Goal: Task Accomplishment & Management: Manage account settings

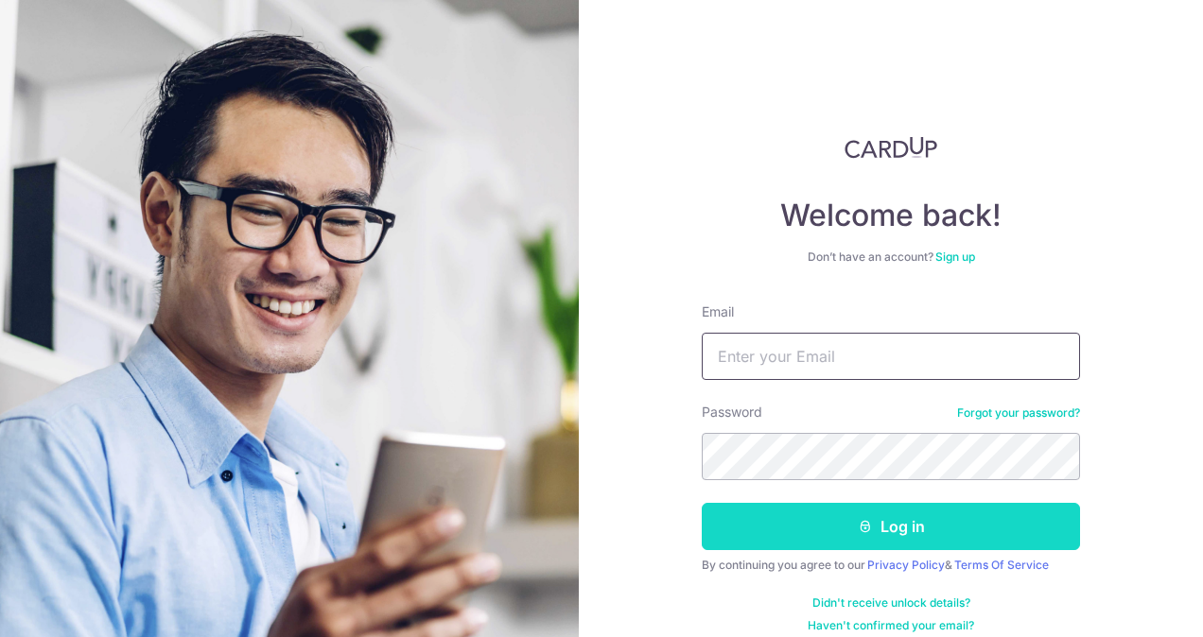
type input "[EMAIL_ADDRESS][DOMAIN_NAME]"
click at [818, 523] on button "Log in" at bounding box center [891, 526] width 378 height 47
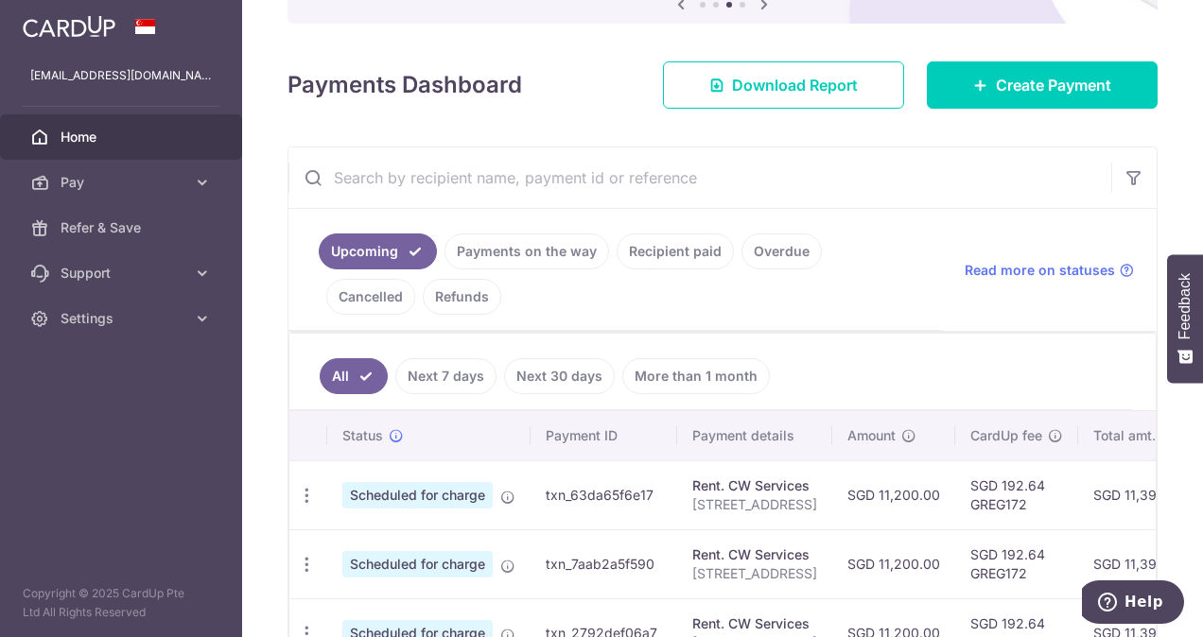
scroll to position [220, 0]
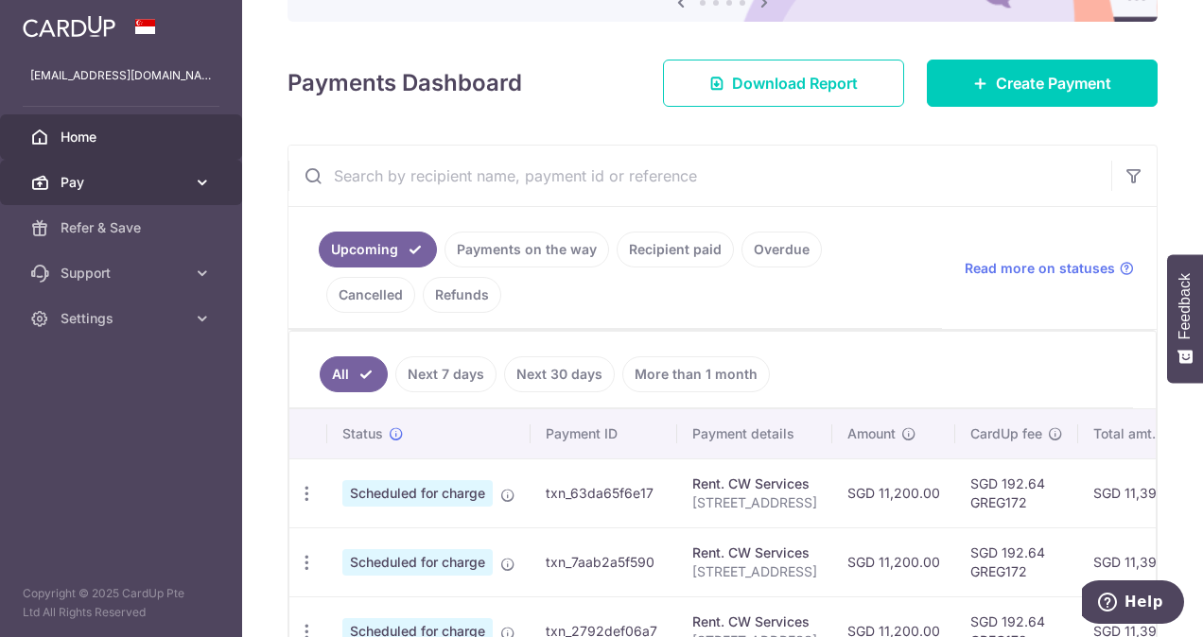
click at [198, 182] on icon at bounding box center [202, 182] width 19 height 19
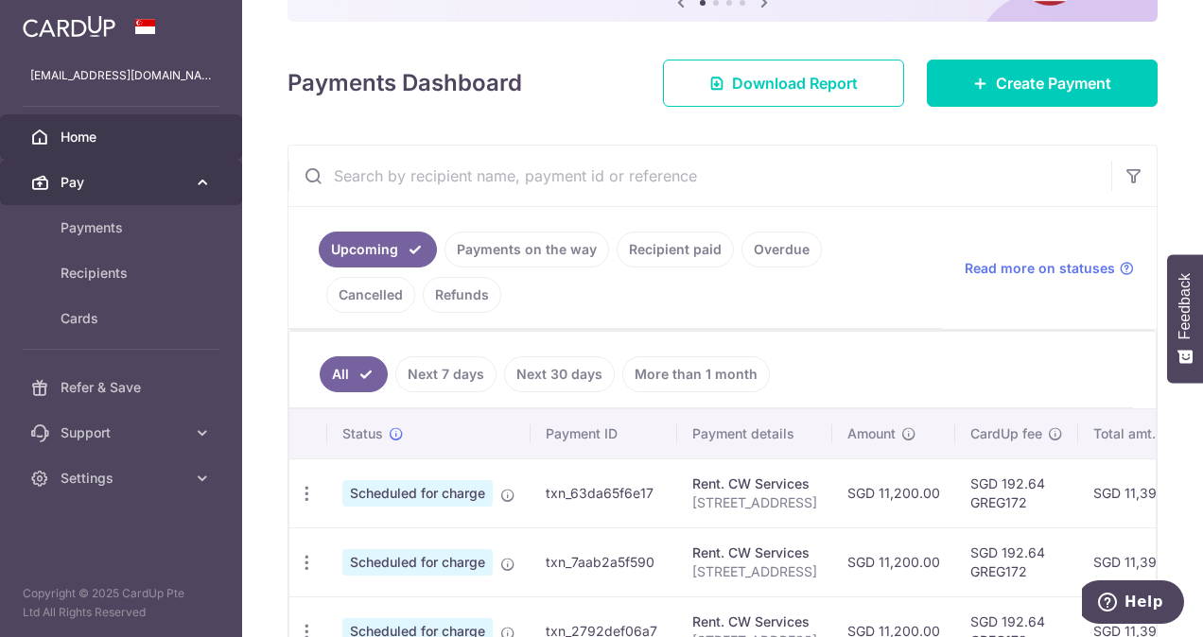
click at [206, 183] on icon at bounding box center [202, 182] width 19 height 19
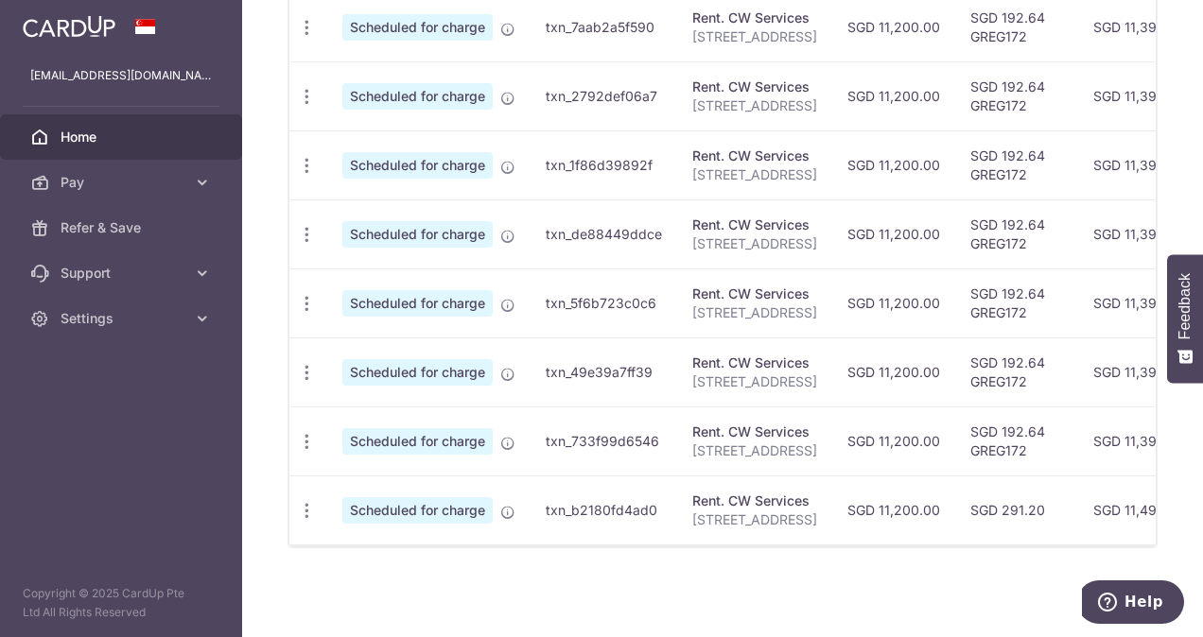
scroll to position [0, 0]
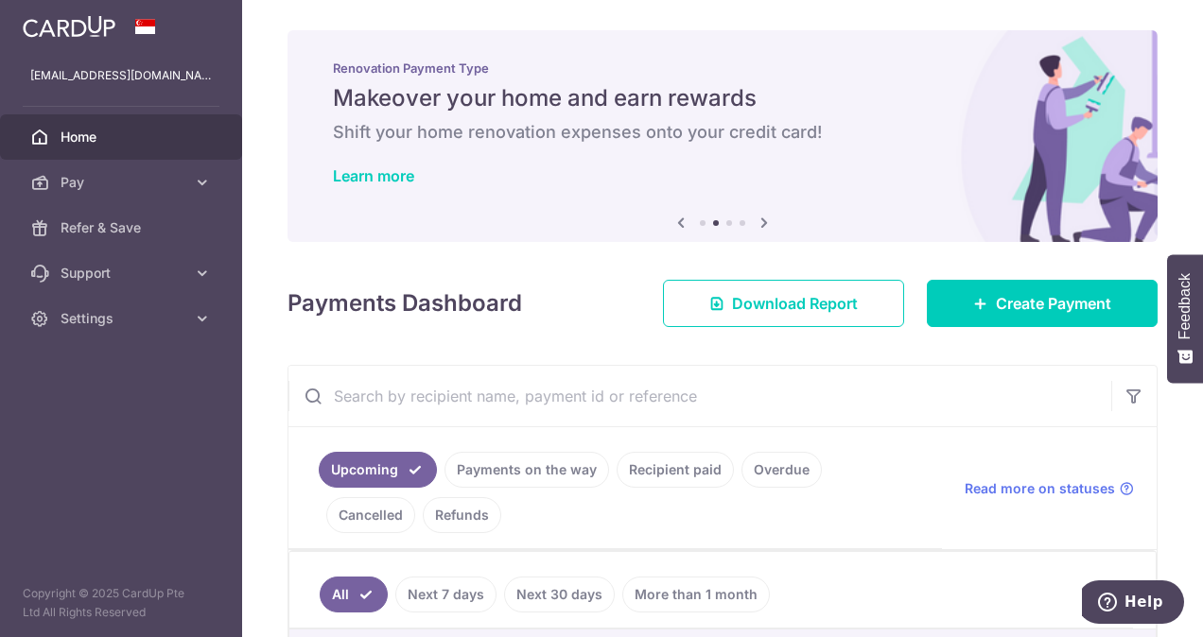
click at [728, 397] on input "text" at bounding box center [699, 396] width 823 height 61
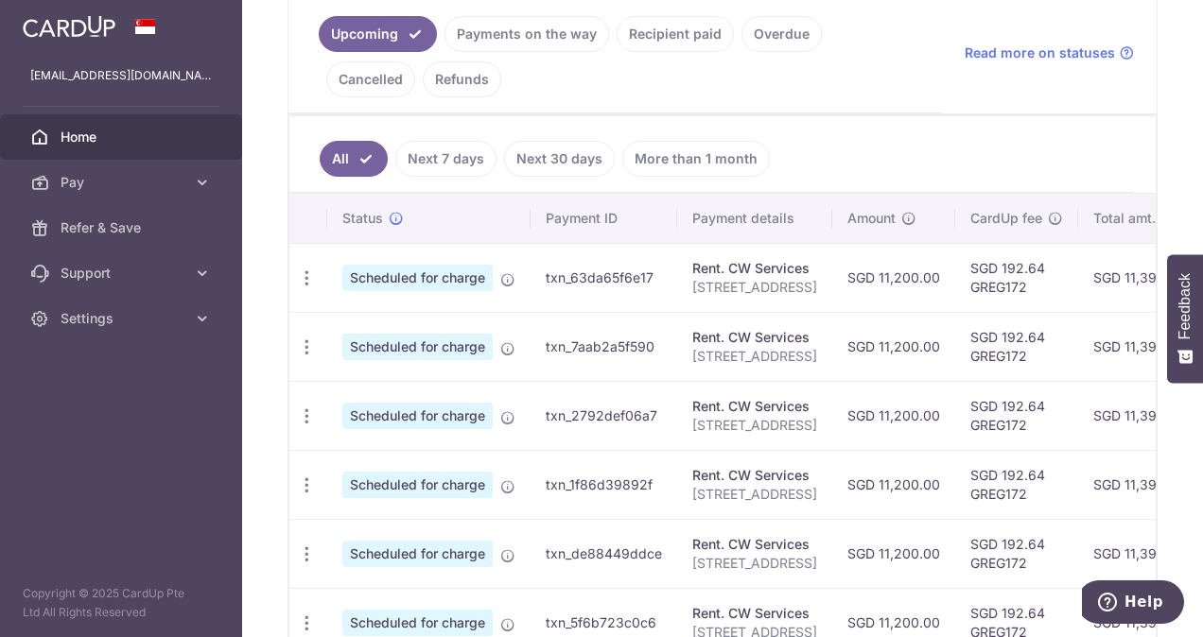
scroll to position [435, 0]
click at [310, 271] on icon "button" at bounding box center [307, 279] width 20 height 20
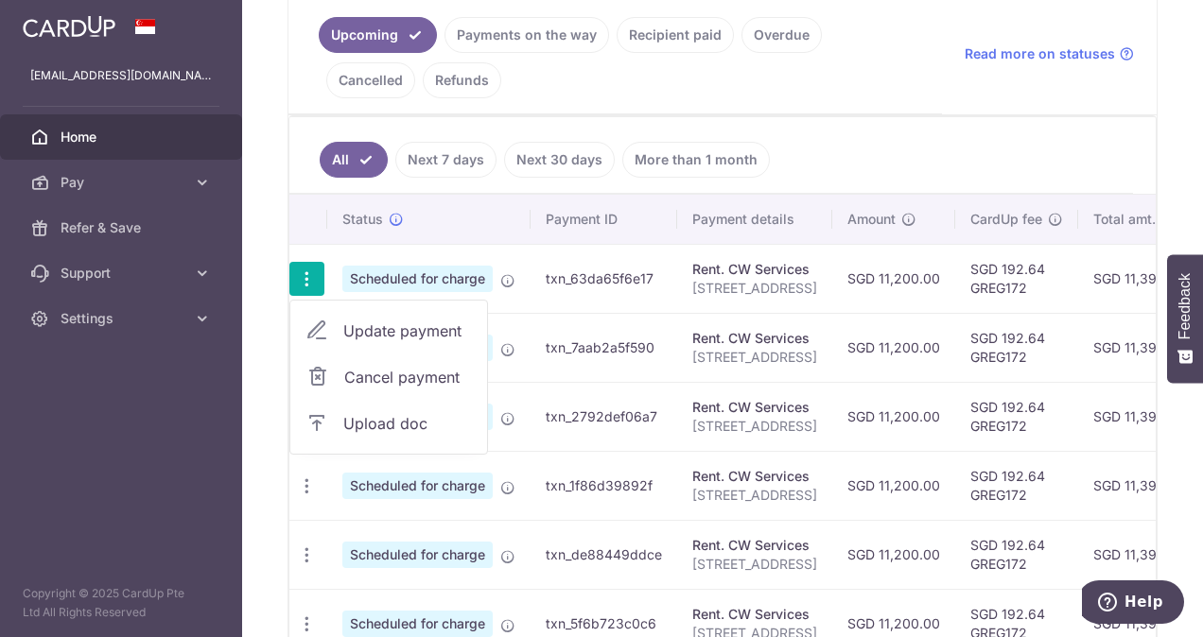
click at [817, 93] on ul "Upcoming Payments on the way Recipient paid Overdue Cancelled Refunds" at bounding box center [614, 53] width 653 height 122
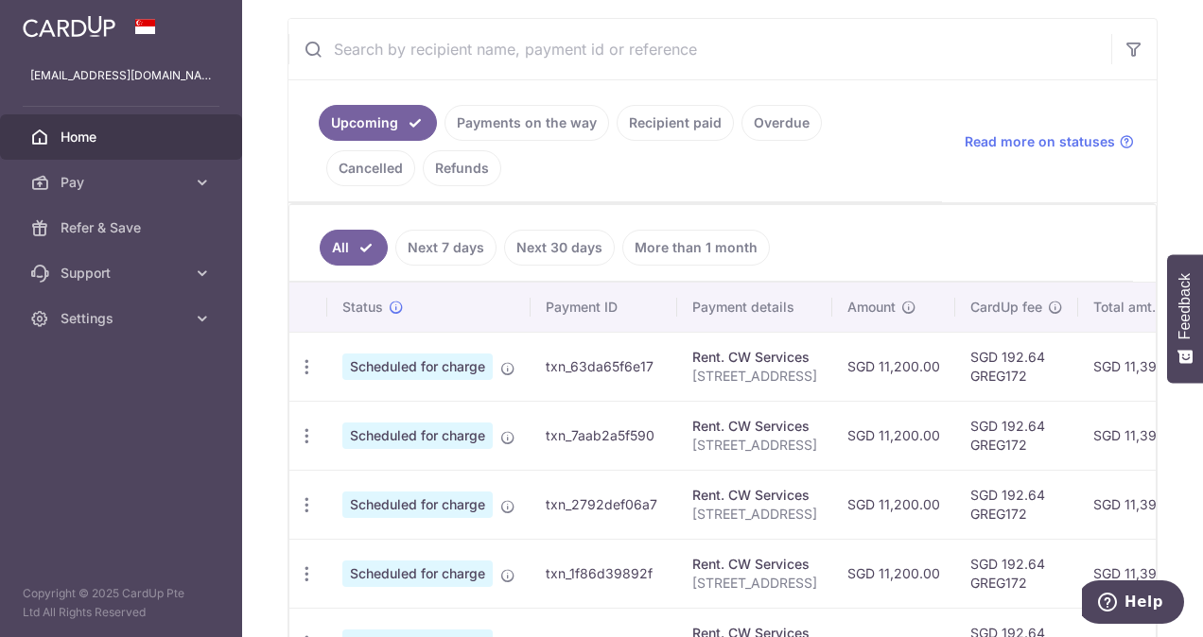
scroll to position [349, 0]
click at [828, 234] on ul "All Next 7 days Next 30 days More than 1 month" at bounding box center [710, 241] width 843 height 77
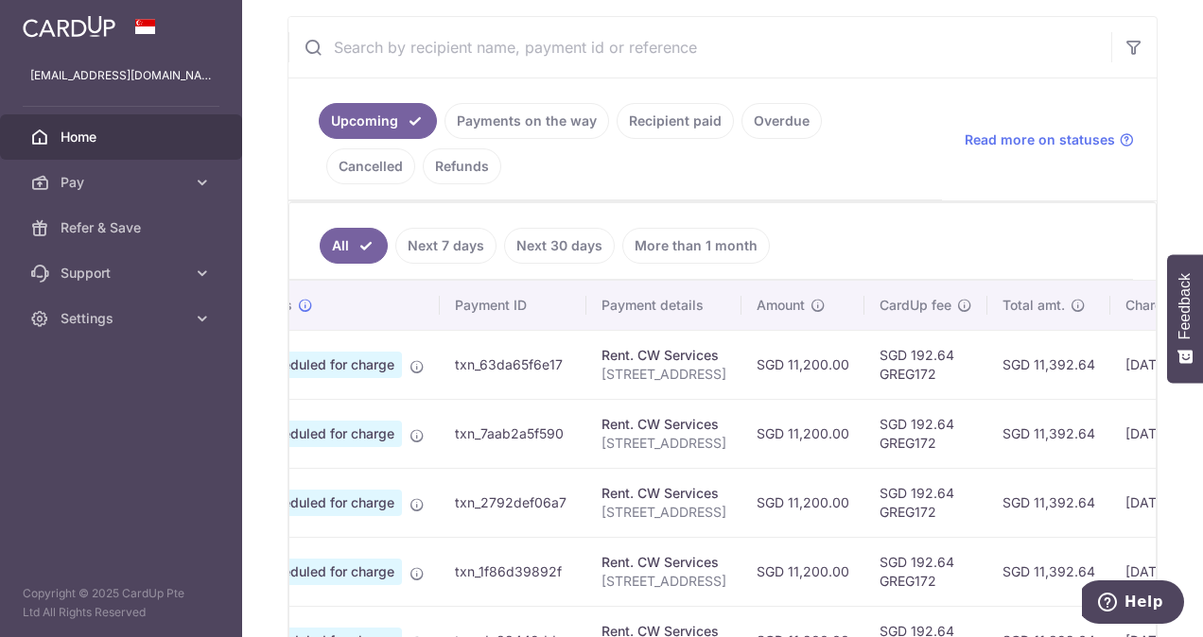
scroll to position [0, 90]
click at [500, 113] on link "Payments on the way" at bounding box center [526, 121] width 165 height 36
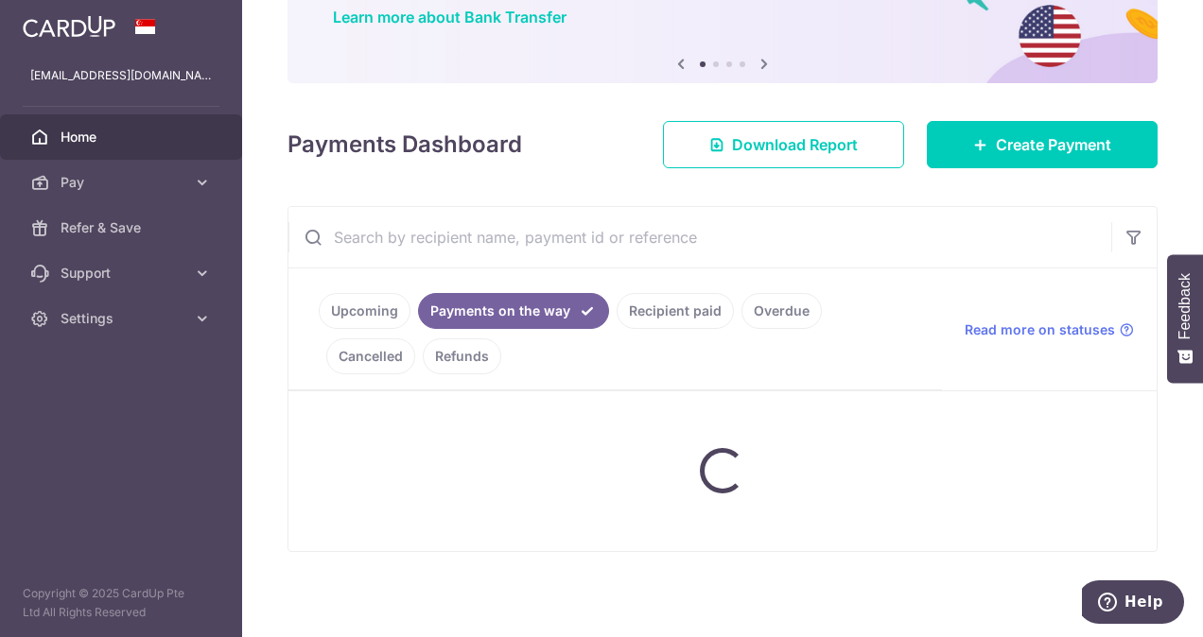
scroll to position [256, 0]
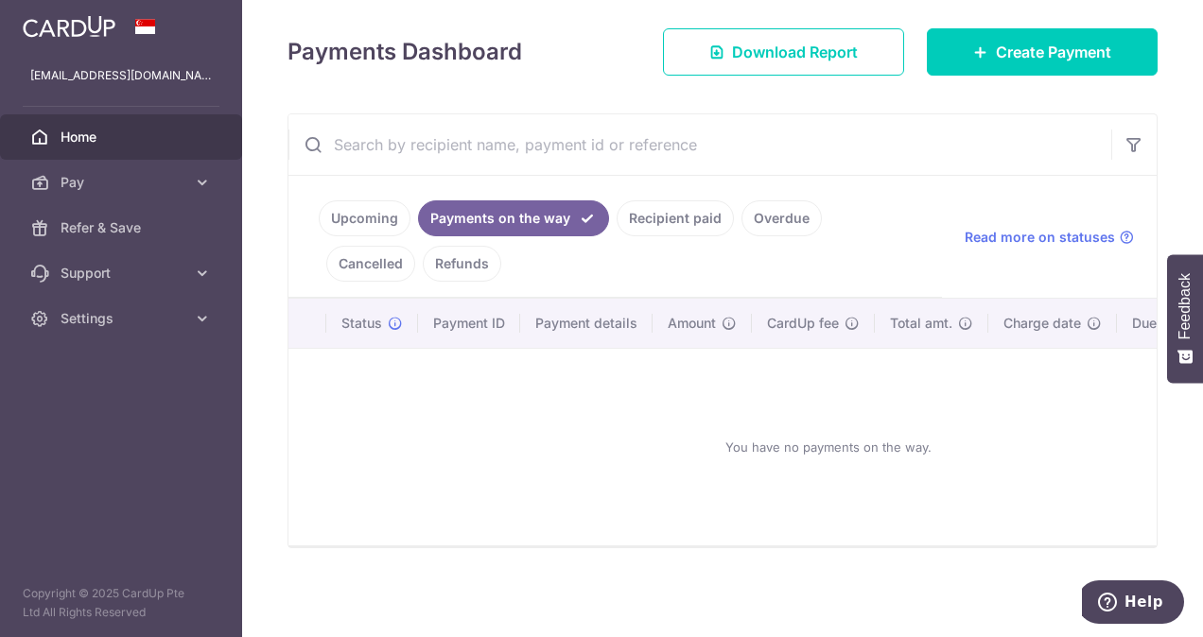
click at [676, 207] on link "Recipient paid" at bounding box center [674, 218] width 117 height 36
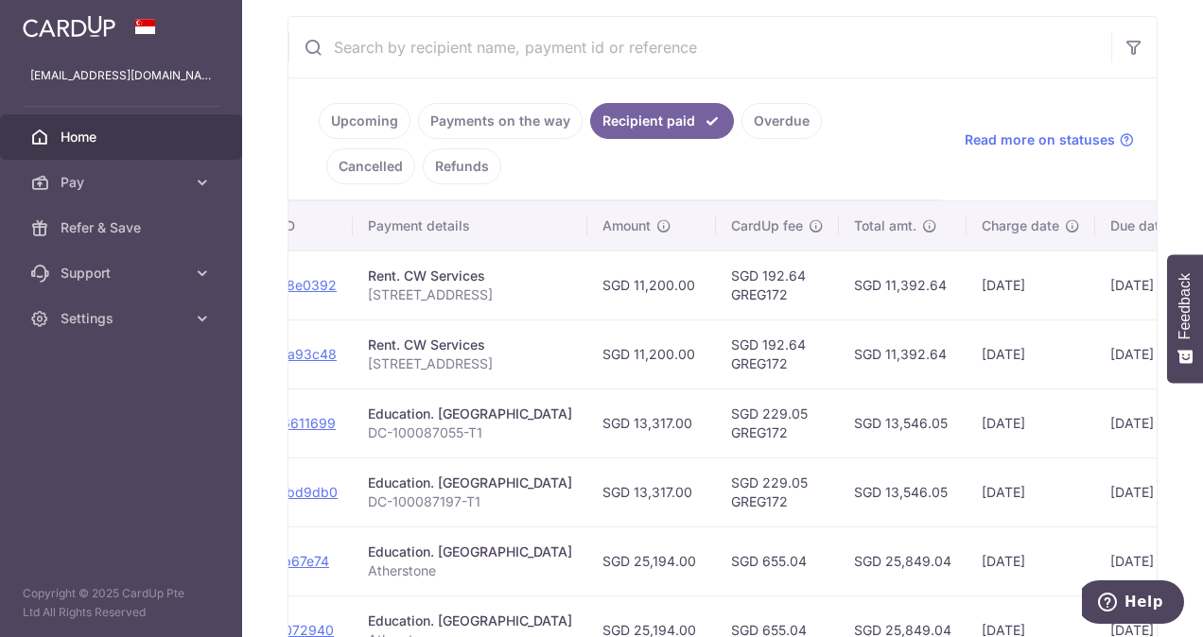
scroll to position [0, 0]
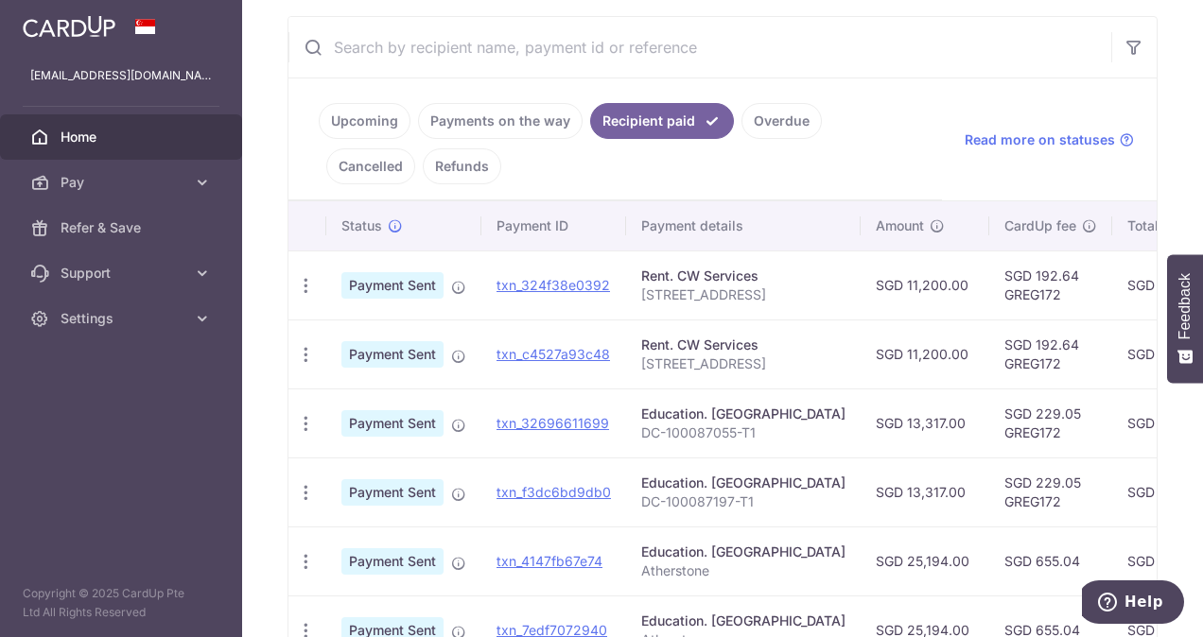
click at [495, 115] on link "Payments on the way" at bounding box center [500, 121] width 165 height 36
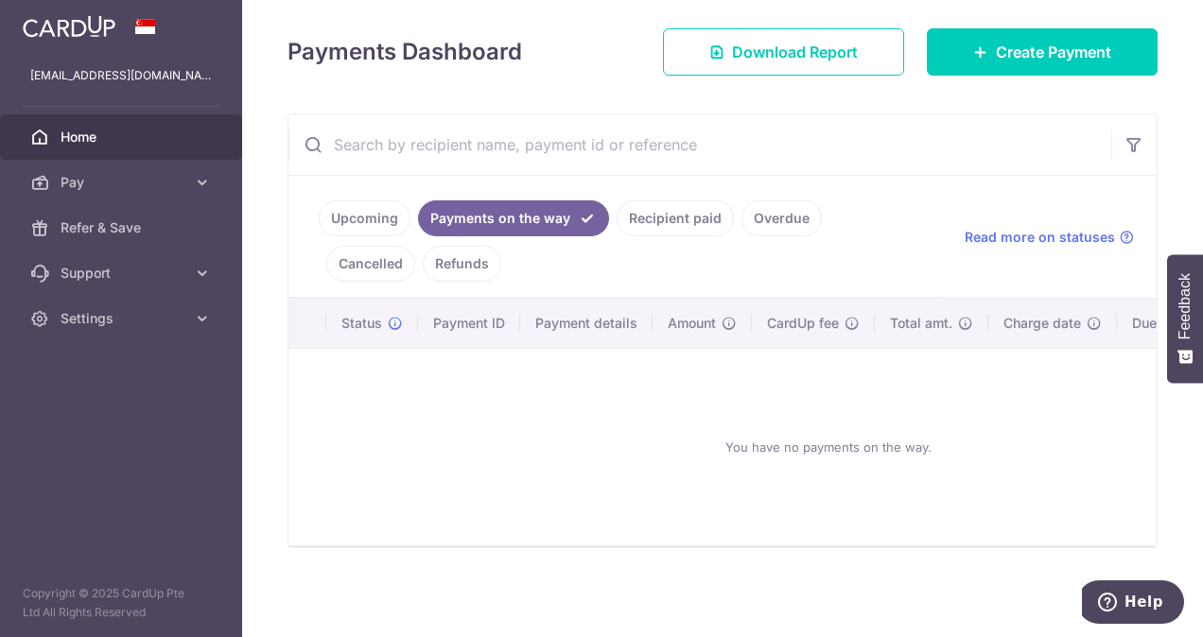
click at [363, 212] on link "Upcoming" at bounding box center [365, 218] width 92 height 36
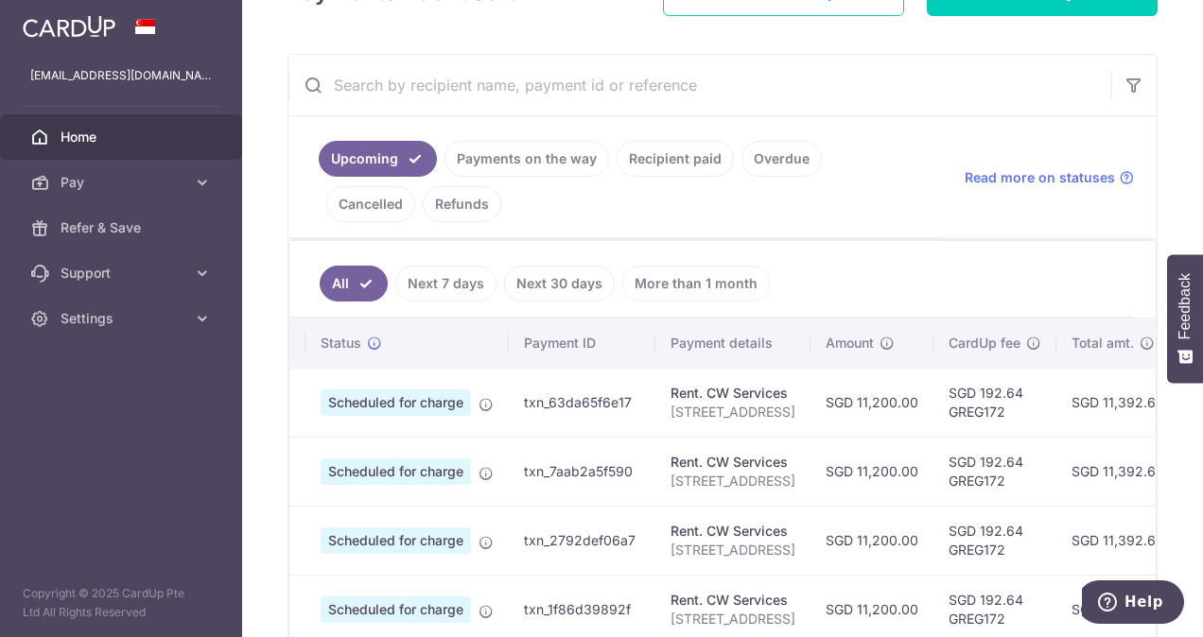
scroll to position [0, 0]
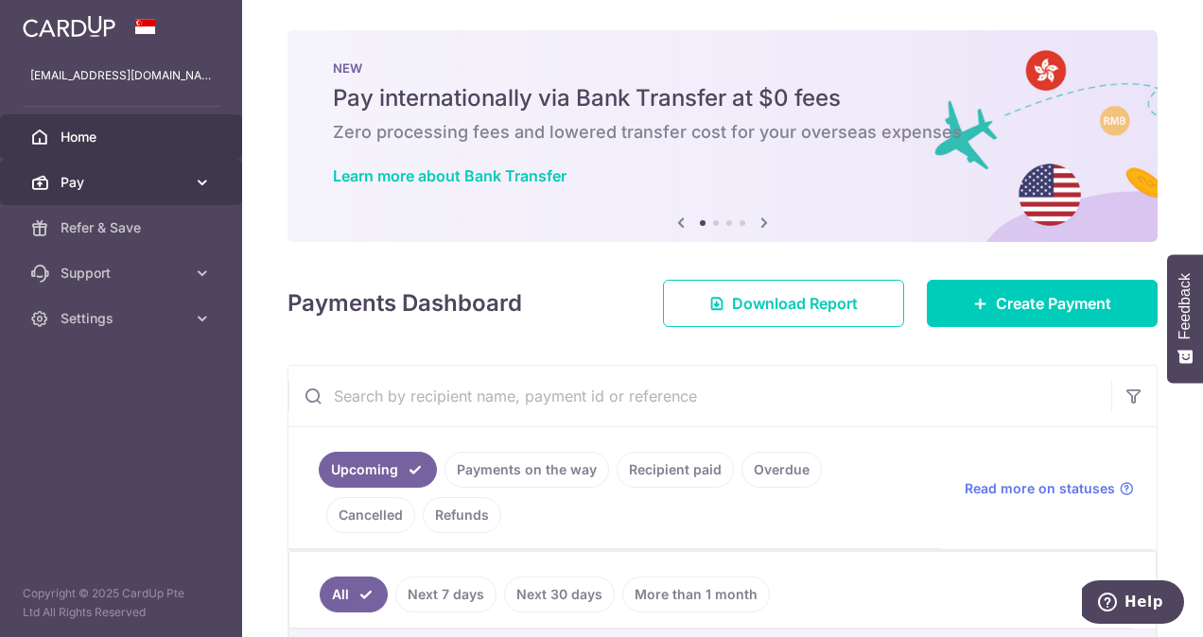
click at [210, 178] on icon at bounding box center [202, 182] width 19 height 19
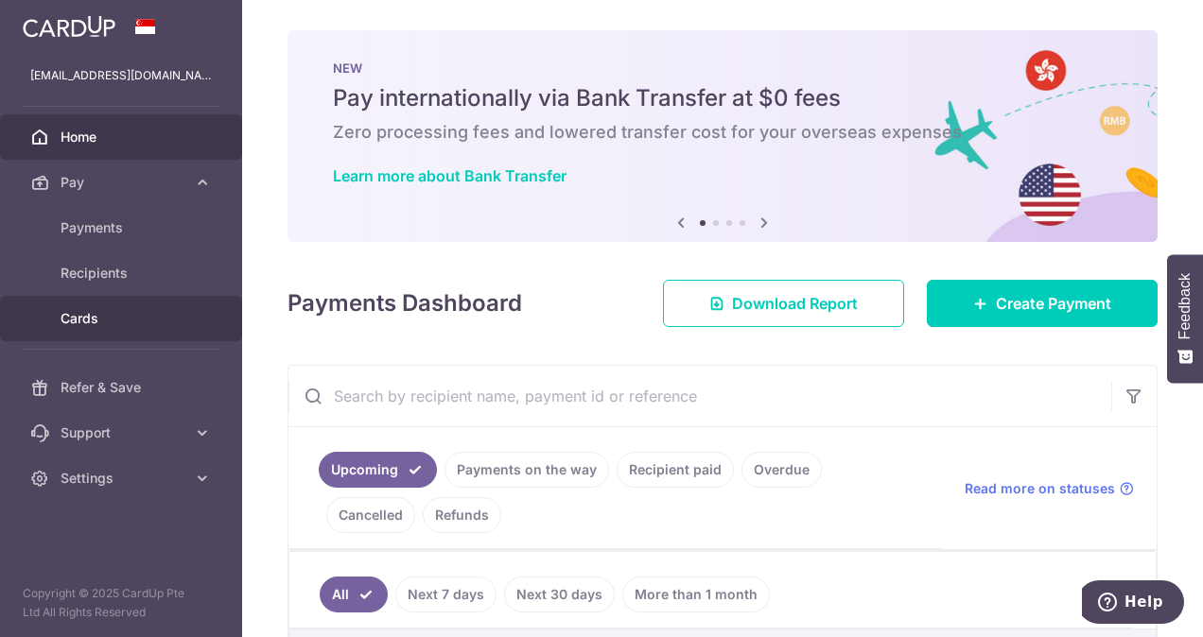
click at [92, 323] on span "Cards" at bounding box center [123, 318] width 125 height 19
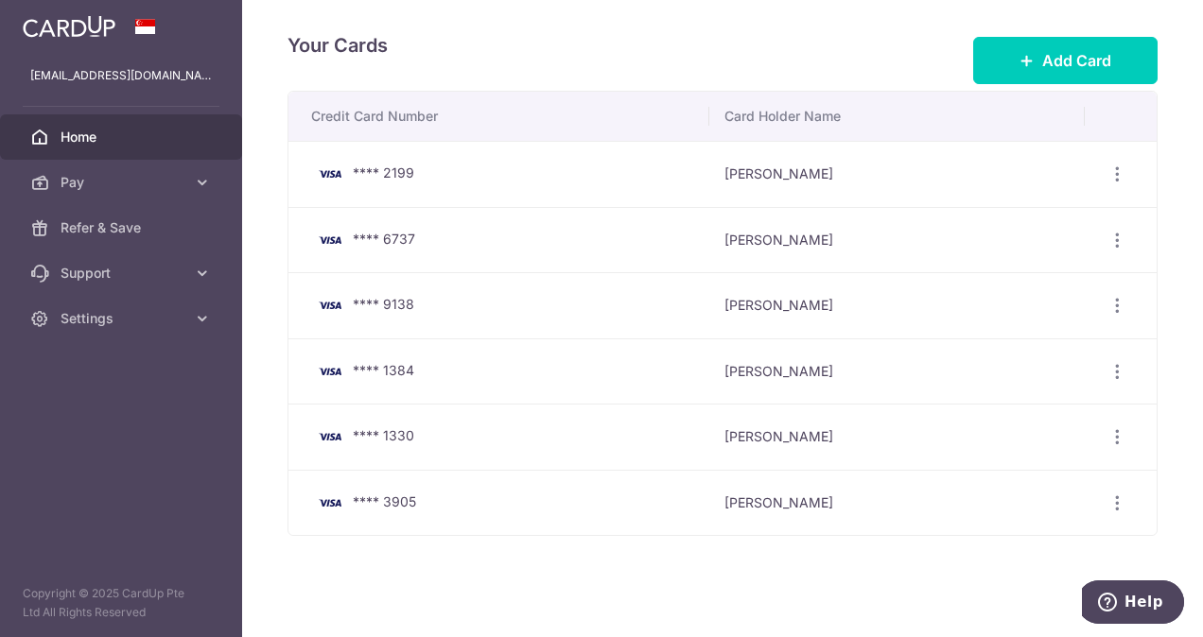
click at [60, 129] on link "Home" at bounding box center [121, 136] width 242 height 45
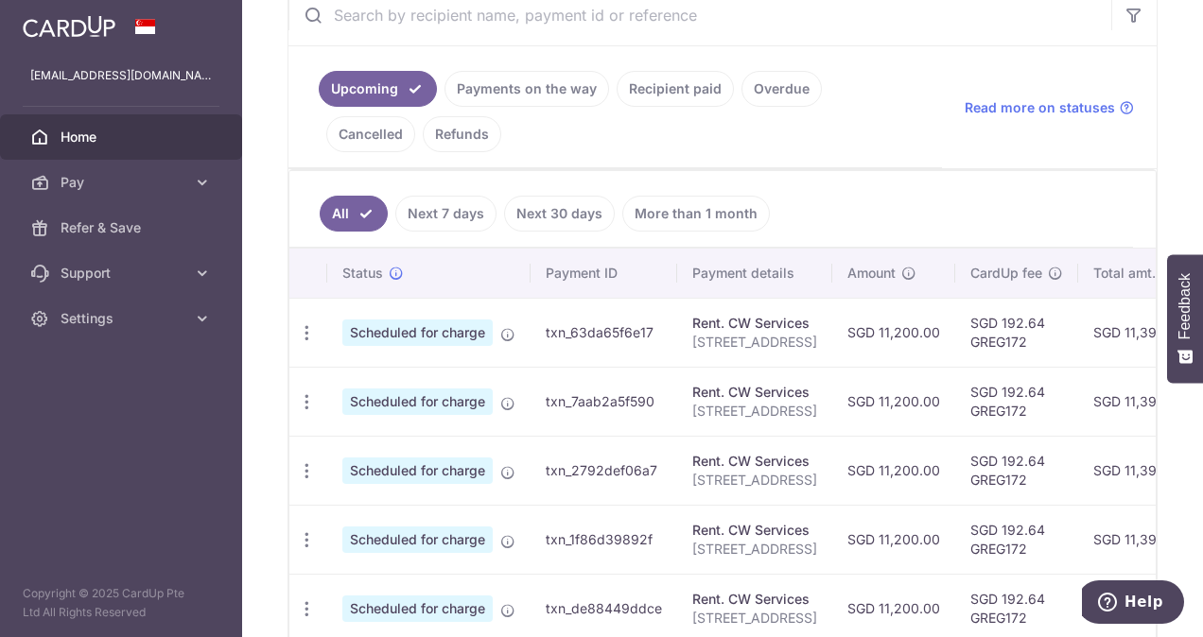
scroll to position [382, 0]
click at [308, 337] on div "Update payment Cancel payment Upload doc" at bounding box center [306, 332] width 35 height 35
click at [306, 333] on icon "button" at bounding box center [307, 332] width 20 height 20
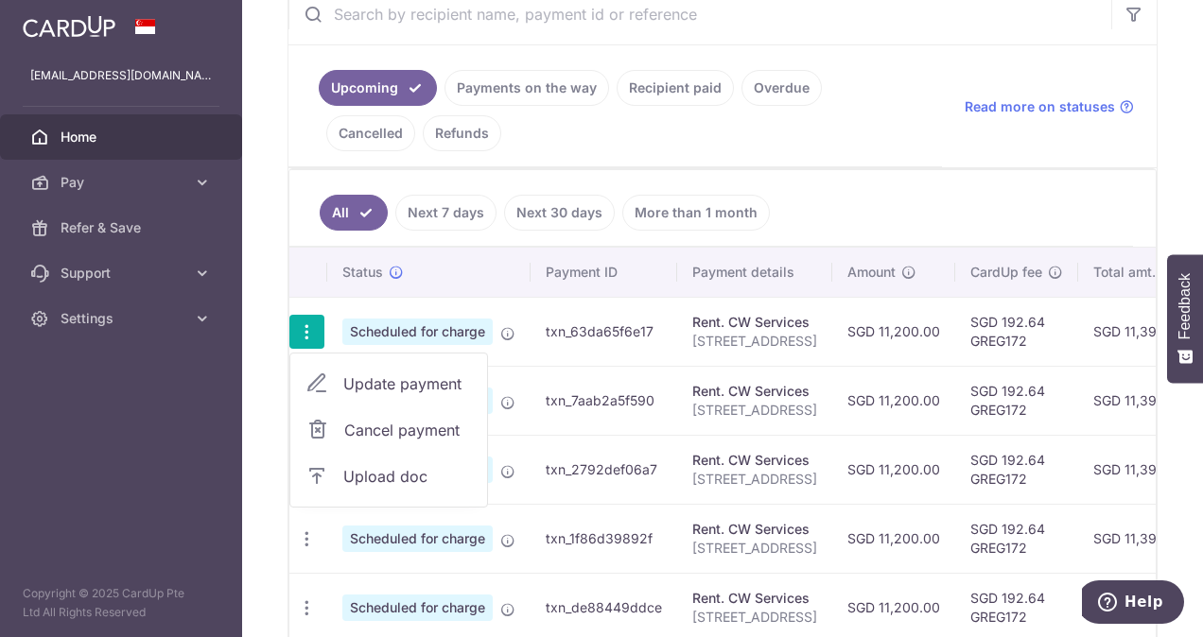
click at [423, 373] on span "Update payment" at bounding box center [407, 384] width 129 height 23
radio input "true"
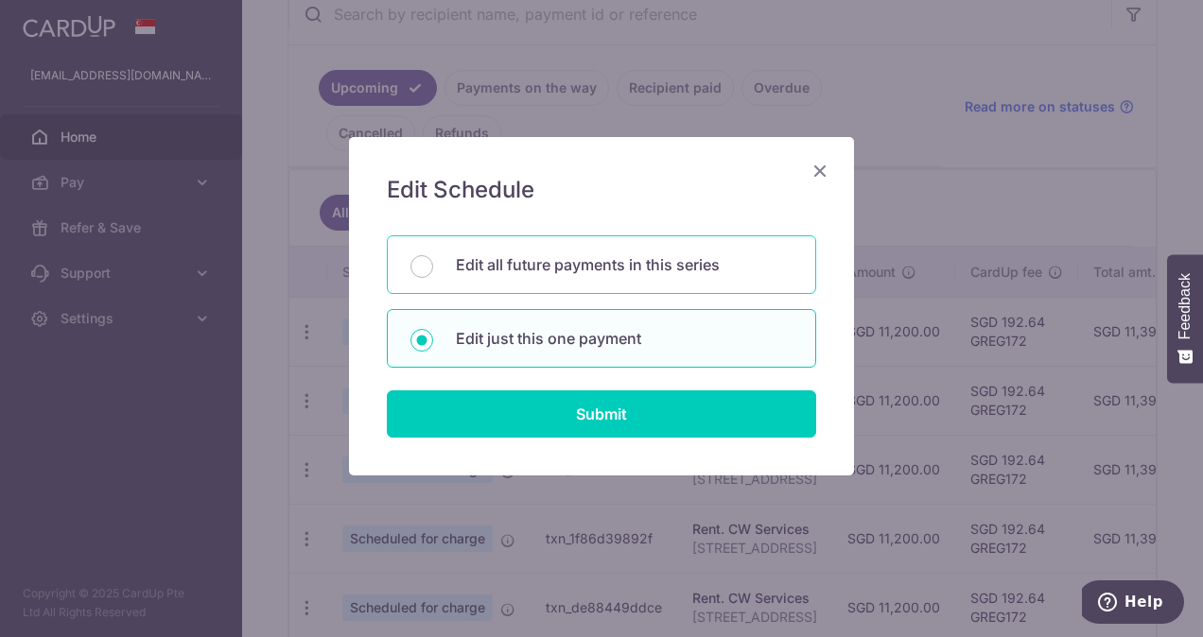
click at [527, 277] on div "Edit all future payments in this series" at bounding box center [601, 264] width 429 height 59
radio input "true"
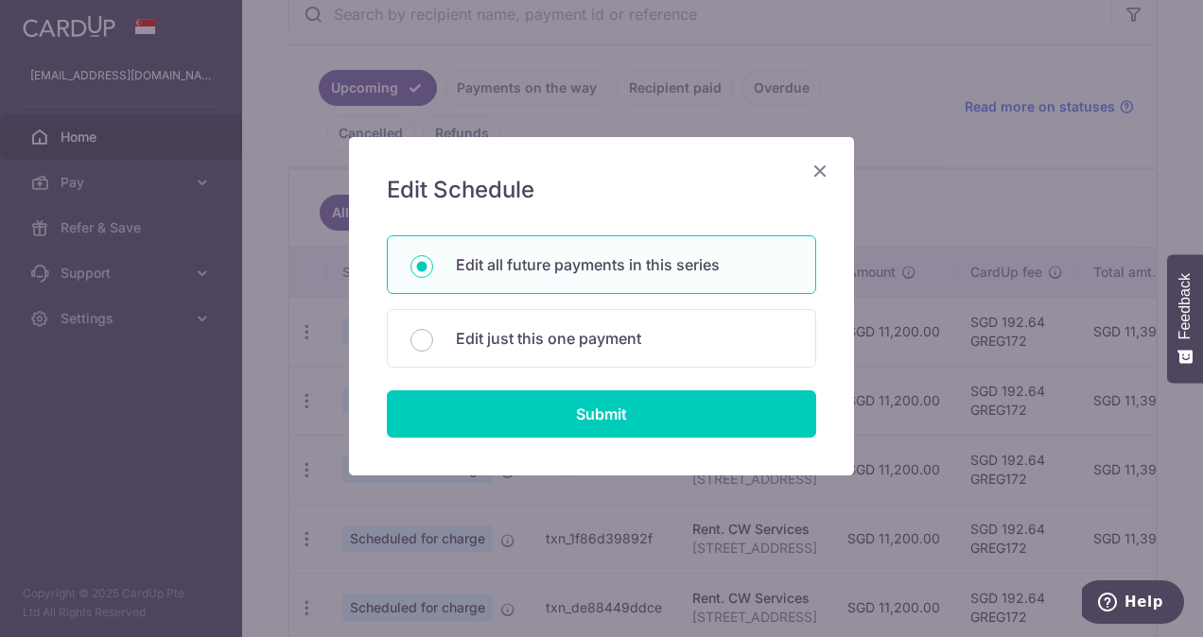
click at [818, 172] on icon "Close" at bounding box center [819, 171] width 23 height 24
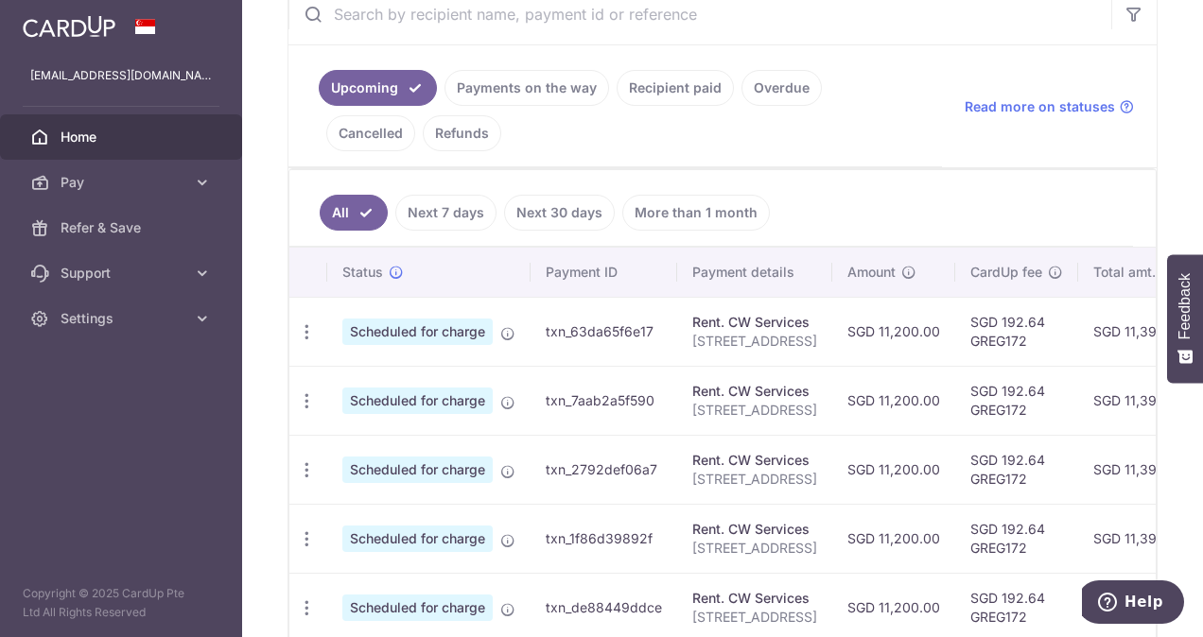
scroll to position [0, 0]
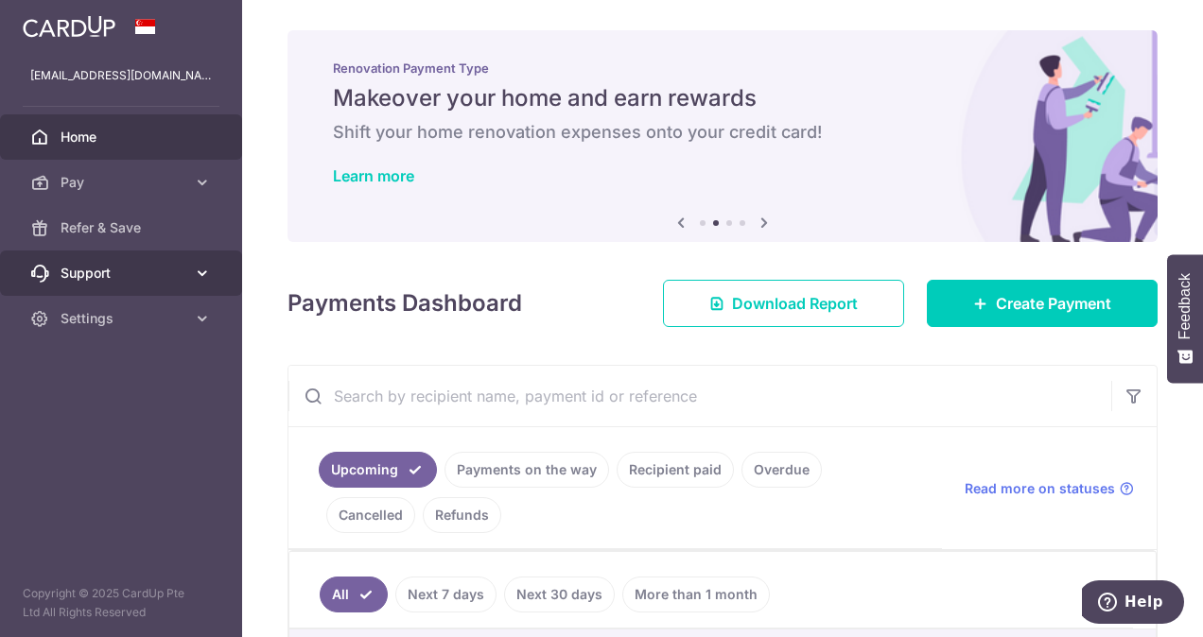
click at [203, 274] on icon at bounding box center [202, 273] width 19 height 19
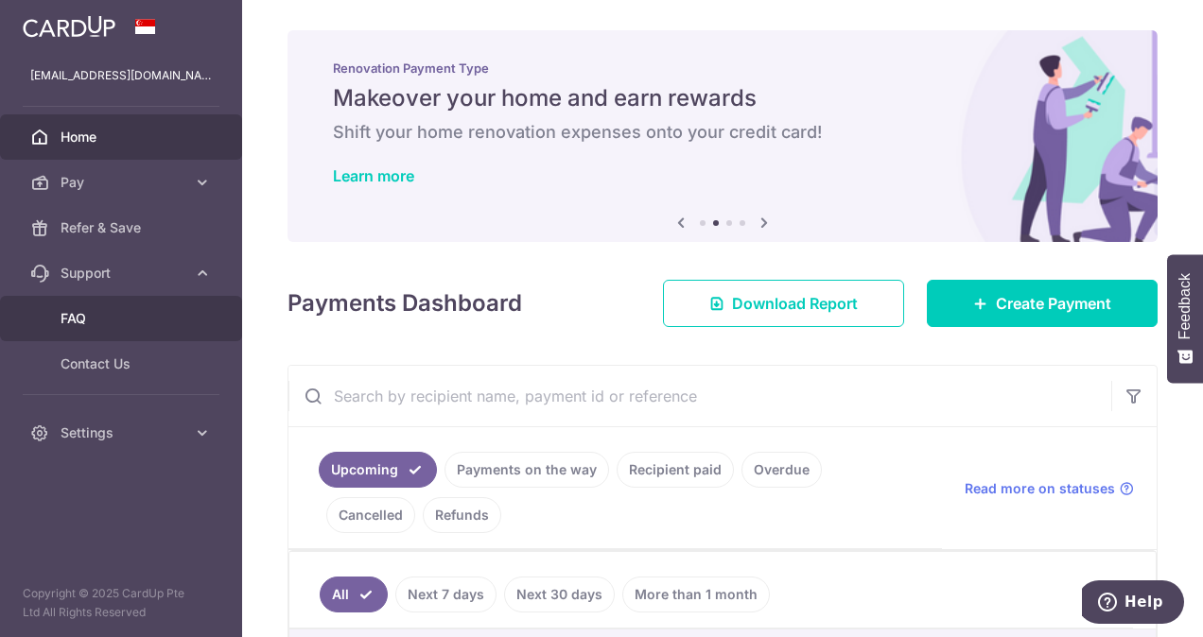
click at [76, 335] on link "FAQ" at bounding box center [121, 318] width 242 height 45
